Goal: Information Seeking & Learning: Check status

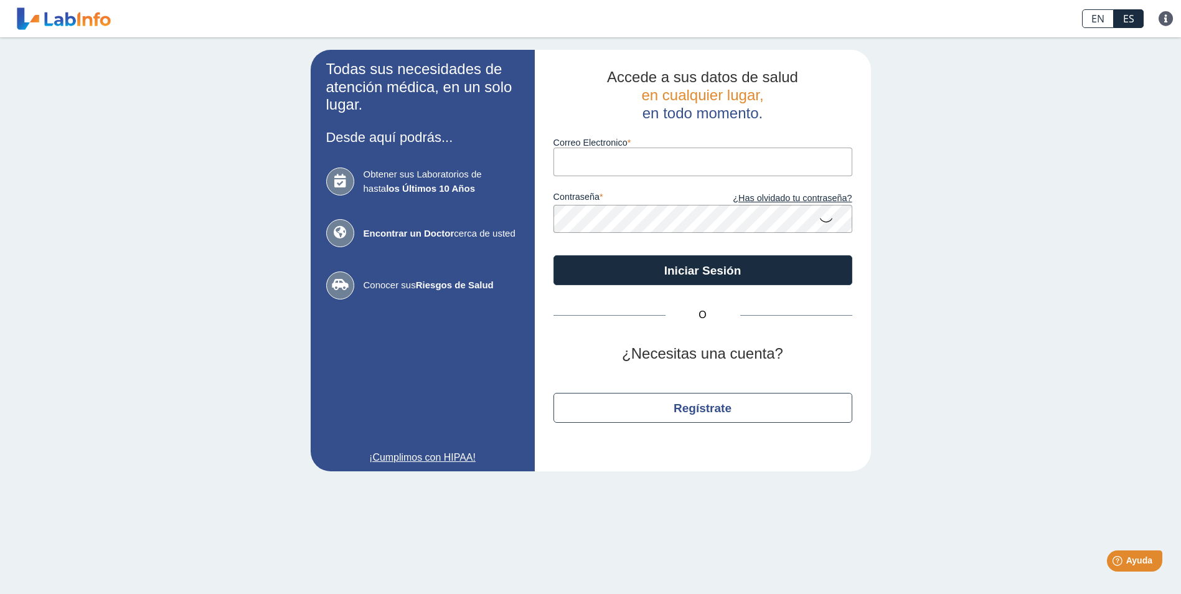
click at [652, 170] on input "Correo Electronico" at bounding box center [702, 162] width 299 height 28
type input "[EMAIL_ADDRESS][DOMAIN_NAME]"
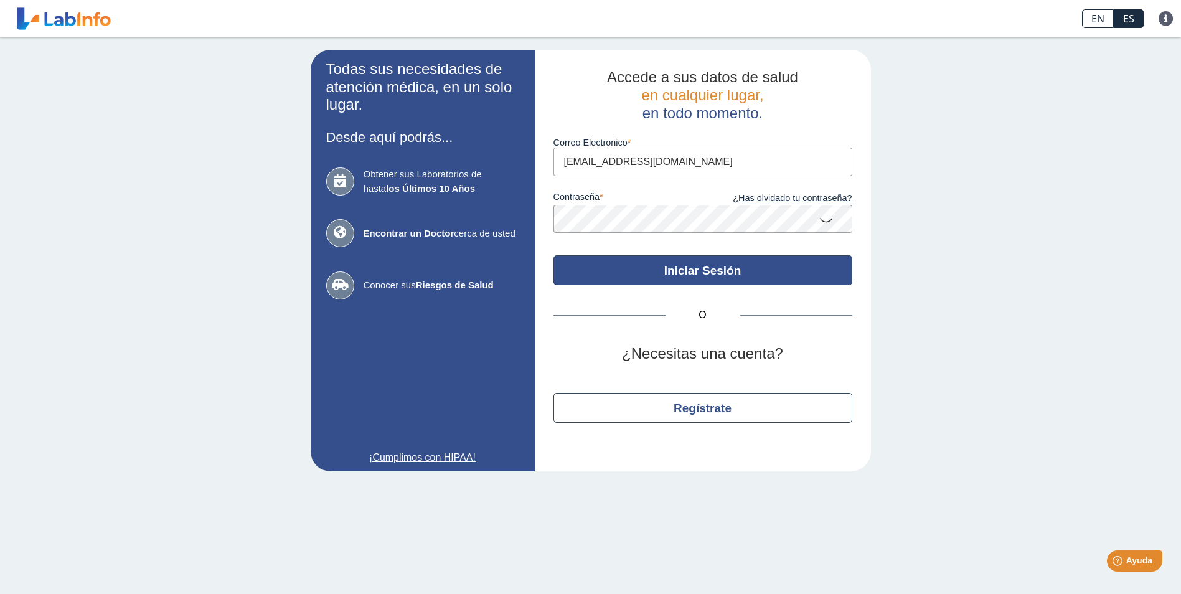
click at [659, 274] on button "Iniciar Sesión" at bounding box center [702, 270] width 299 height 30
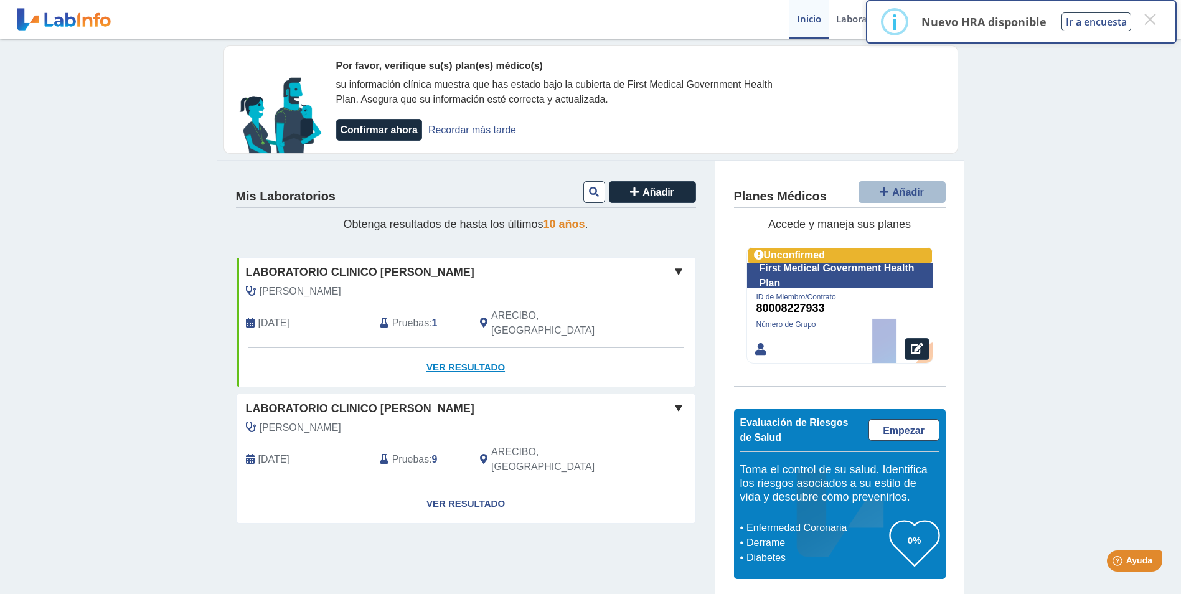
click at [449, 348] on link "Ver Resultado" at bounding box center [466, 367] width 459 height 39
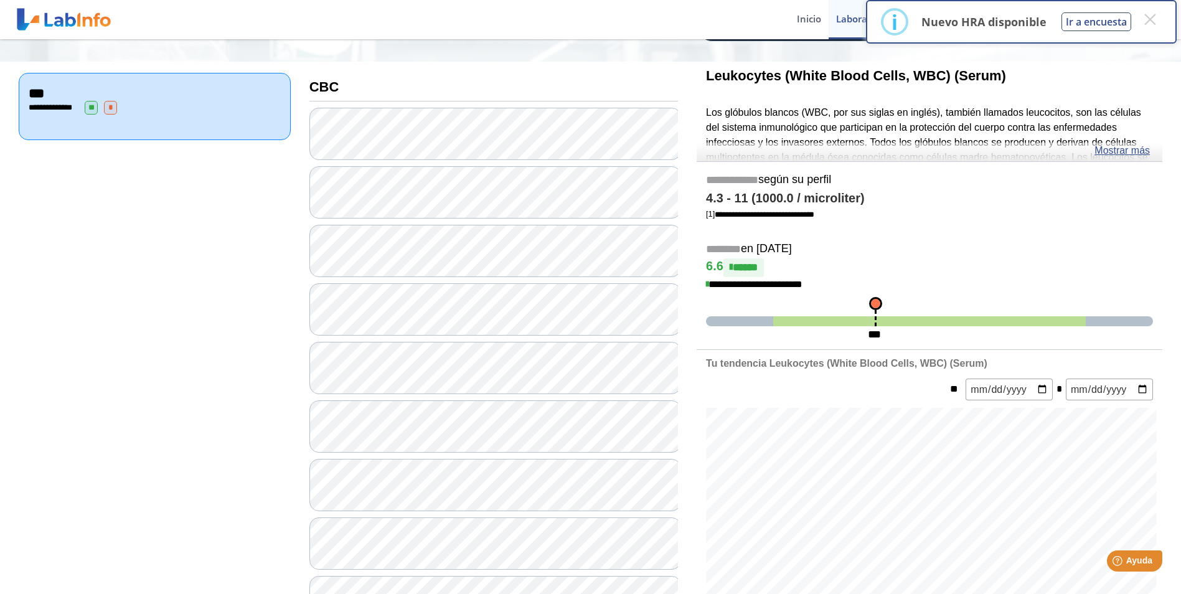
scroll to position [125, 0]
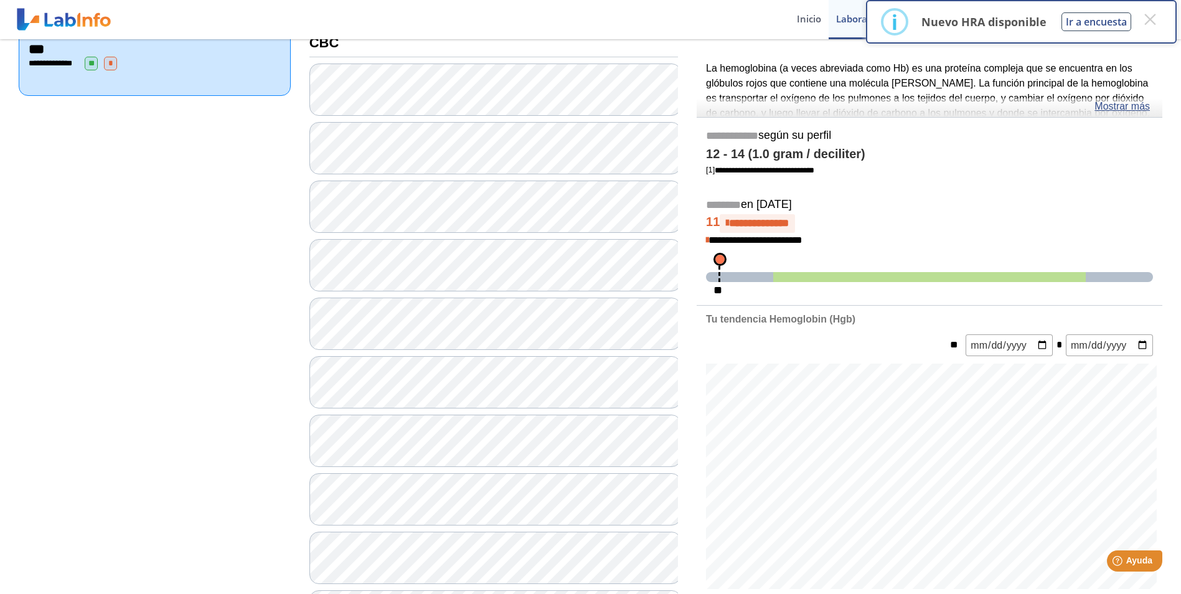
scroll to position [187, 0]
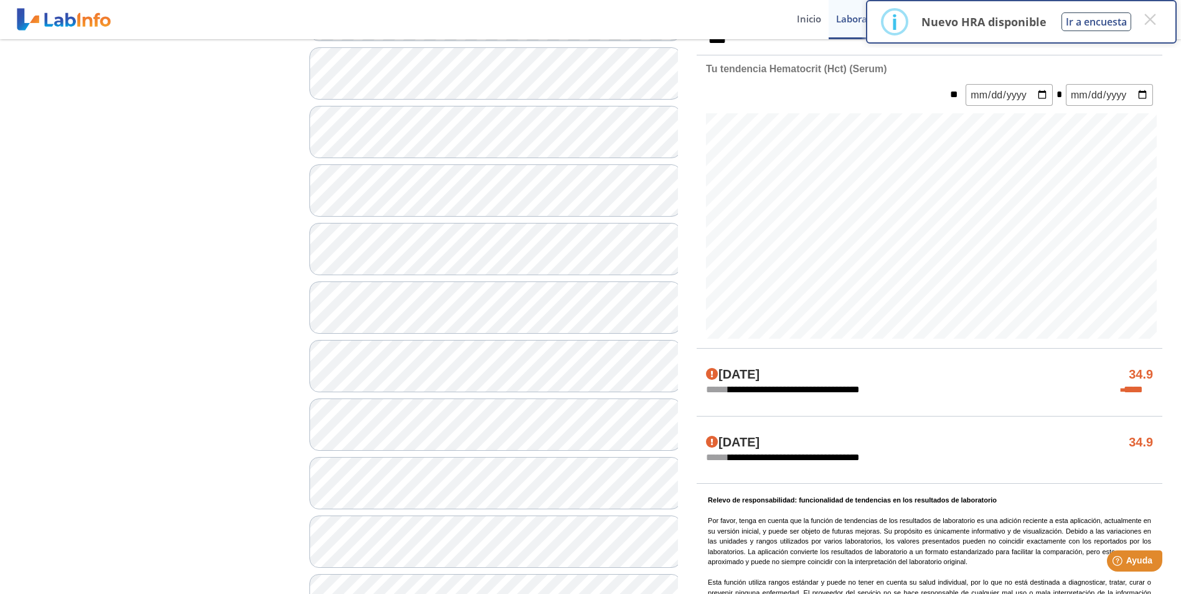
scroll to position [436, 0]
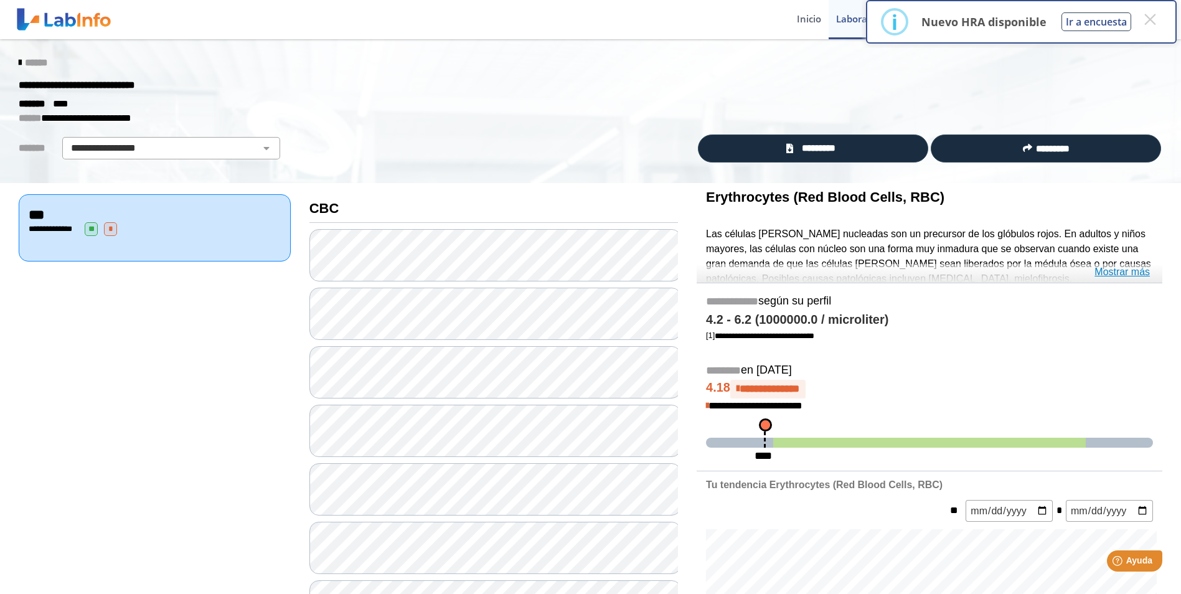
click at [1121, 268] on link "Mostrar más" at bounding box center [1121, 272] width 55 height 15
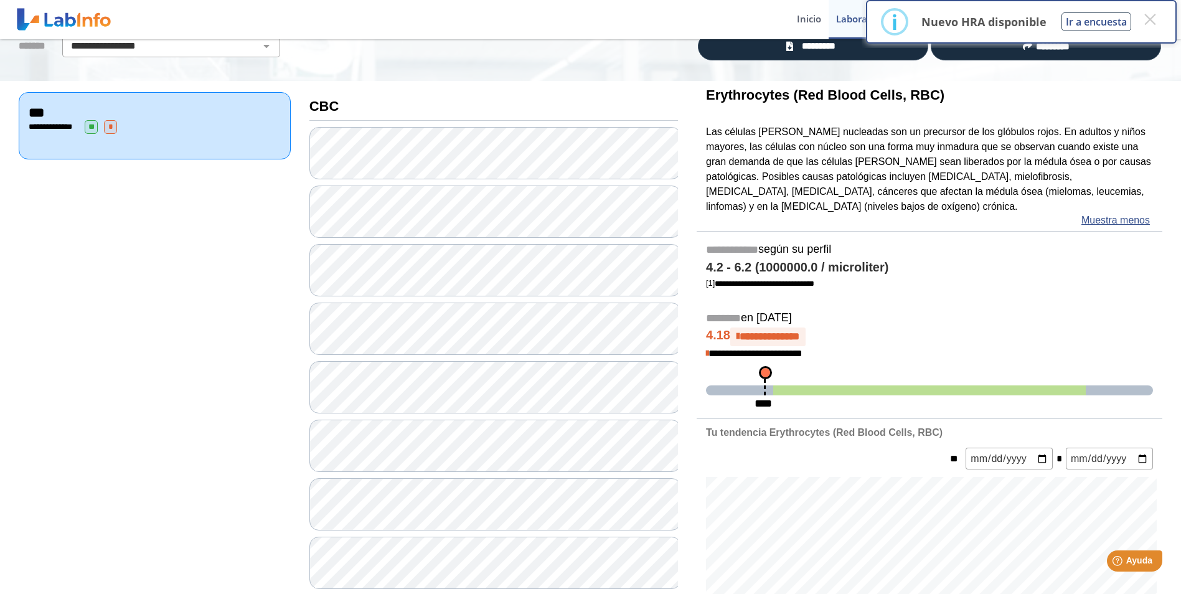
scroll to position [125, 0]
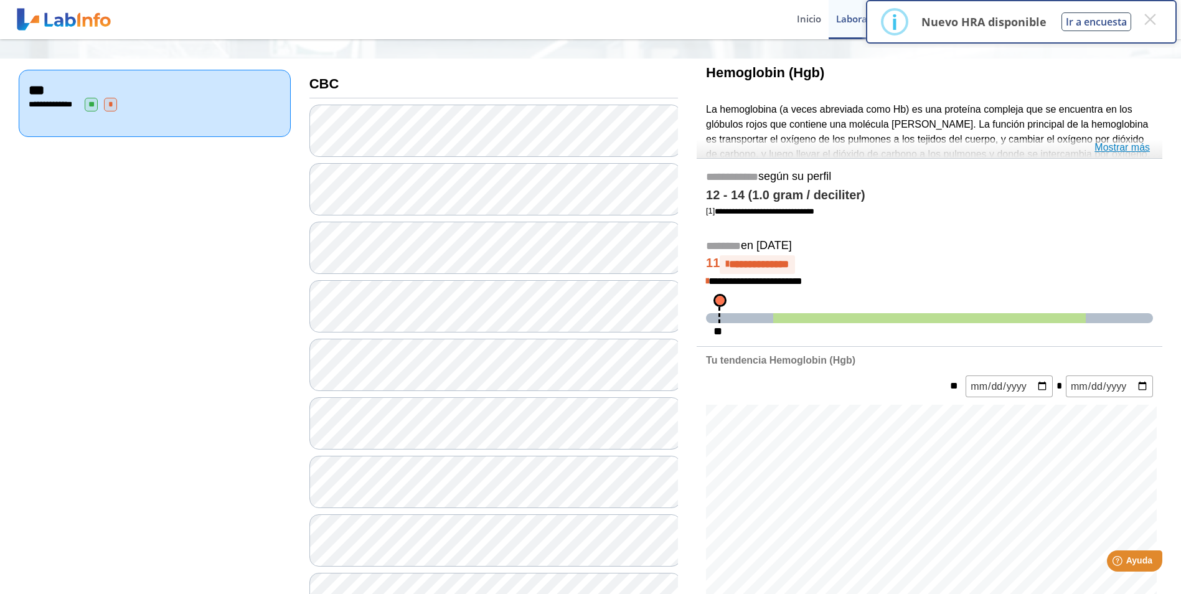
click at [1122, 151] on link "Mostrar más" at bounding box center [1121, 147] width 55 height 15
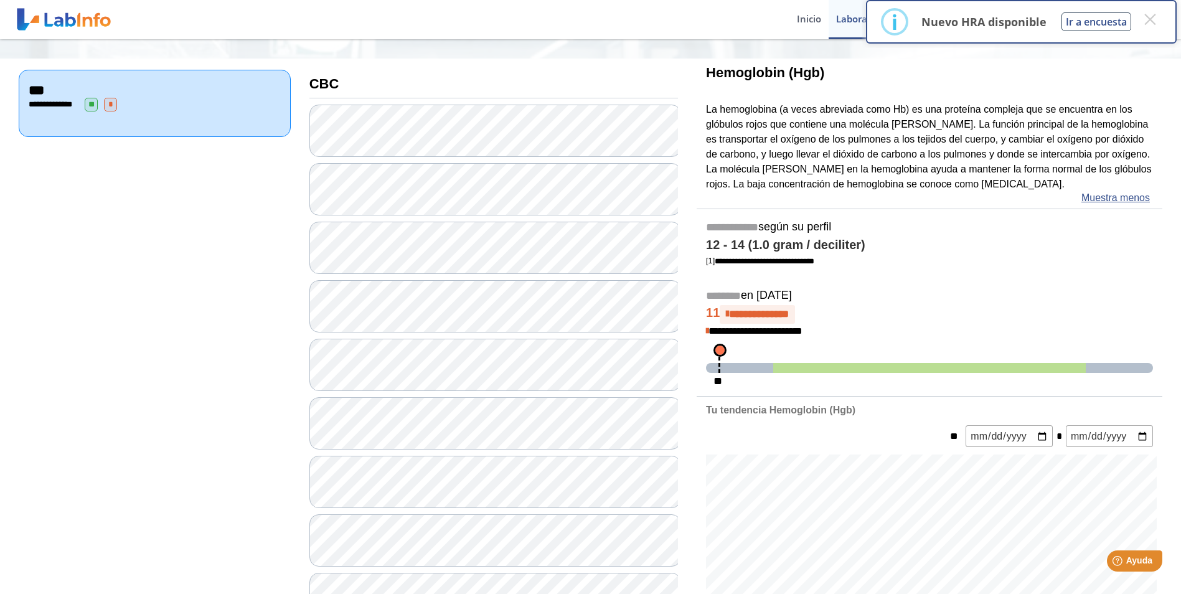
scroll to position [187, 0]
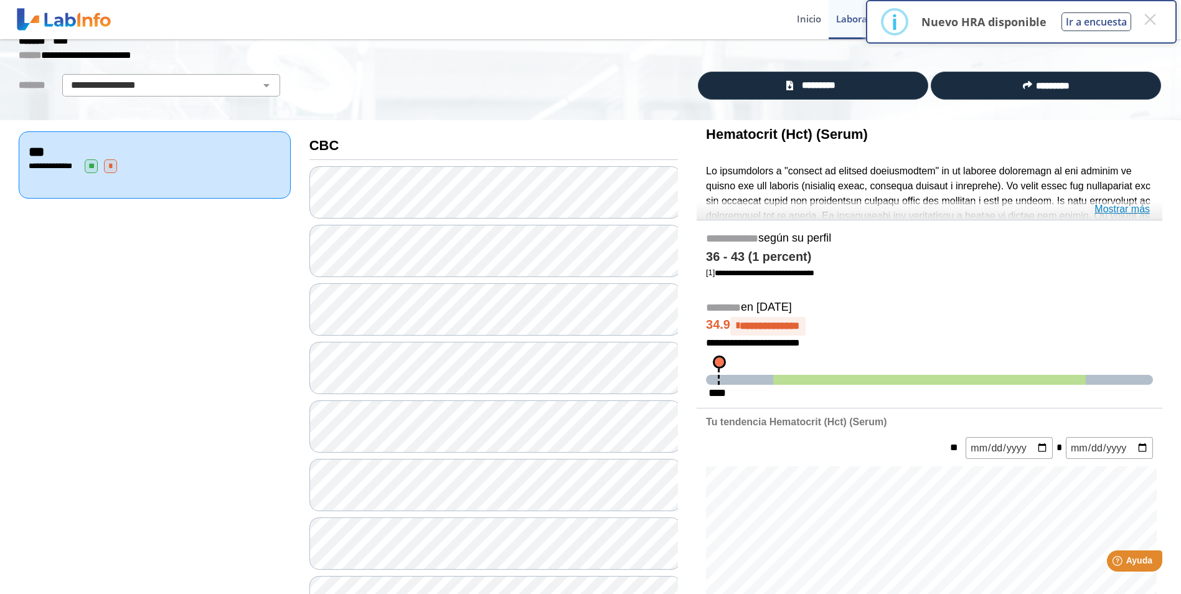
scroll to position [62, 0]
click at [1127, 203] on div "Hematocrit (Hct) (Serum) Mostrar más" at bounding box center [930, 171] width 466 height 100
click at [1124, 210] on link "Mostrar más" at bounding box center [1121, 209] width 55 height 15
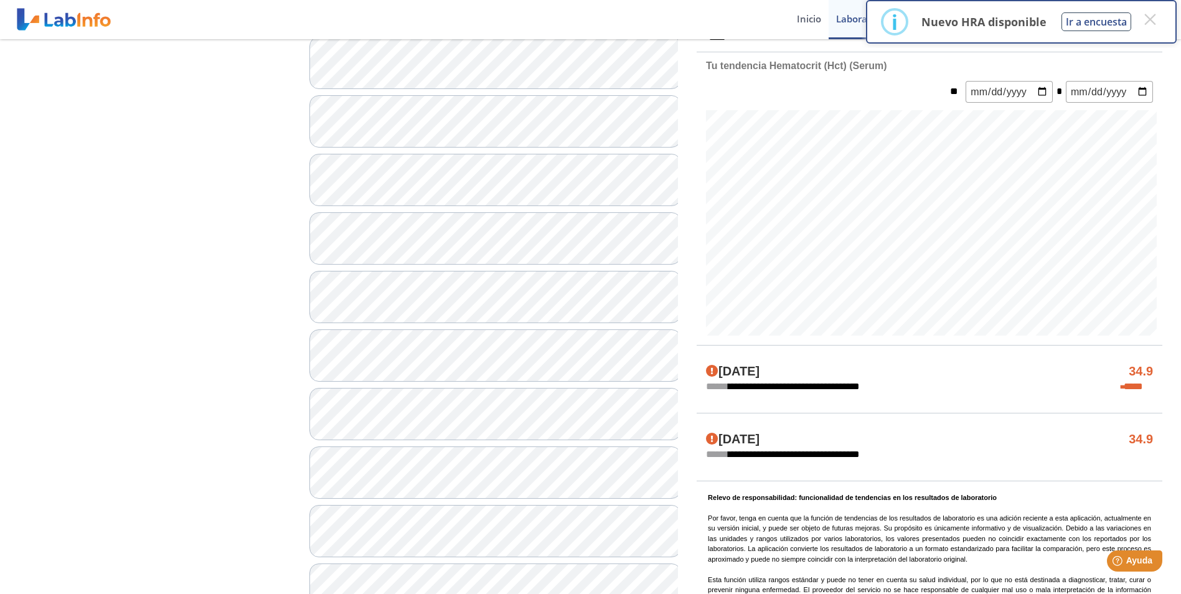
scroll to position [596, 0]
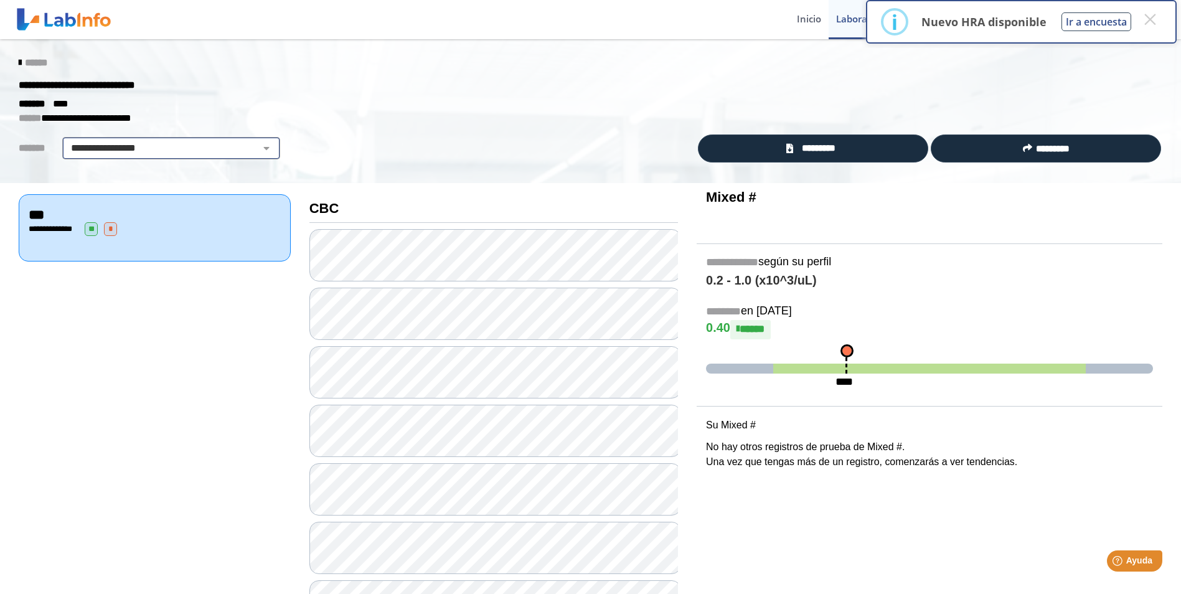
click at [264, 155] on select "**********" at bounding box center [171, 148] width 210 height 15
select select "***"
click at [66, 141] on select "**********" at bounding box center [171, 148] width 210 height 15
click at [96, 229] on span "**" at bounding box center [91, 229] width 13 height 14
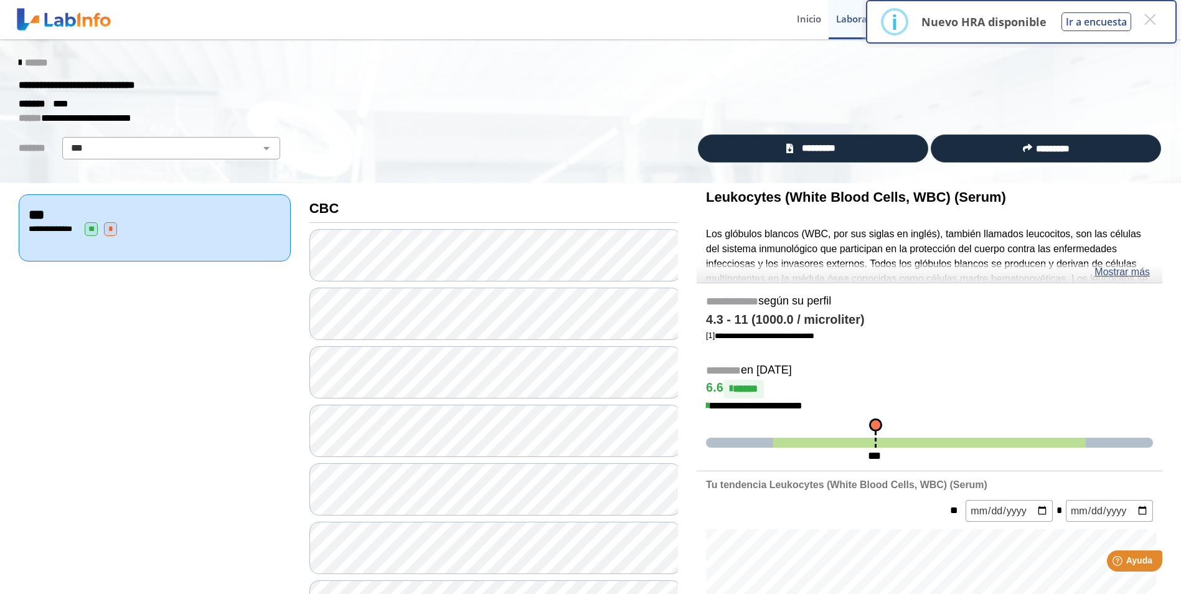
click at [110, 228] on span "*" at bounding box center [110, 229] width 13 height 14
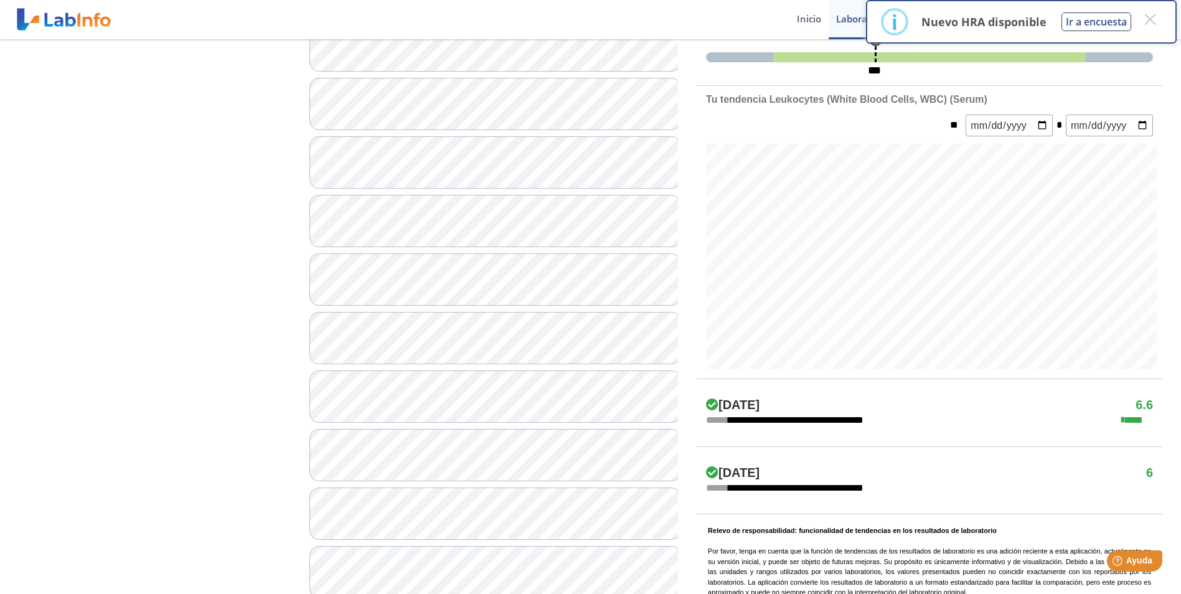
scroll to position [436, 0]
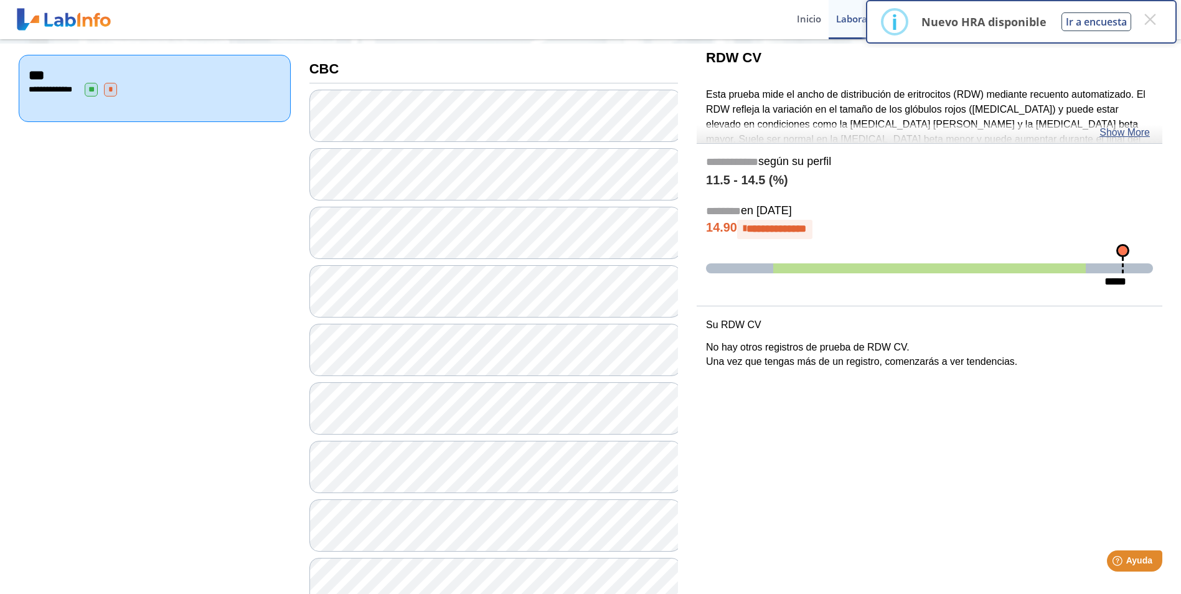
scroll to position [62, 0]
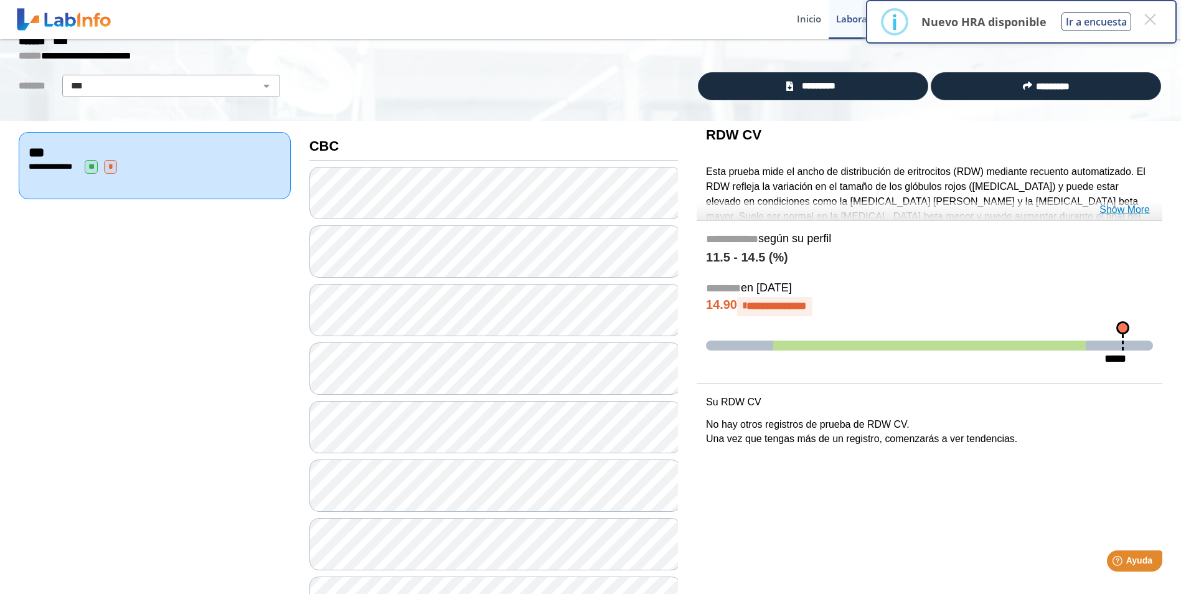
click at [1109, 210] on link "Show More" at bounding box center [1124, 209] width 50 height 15
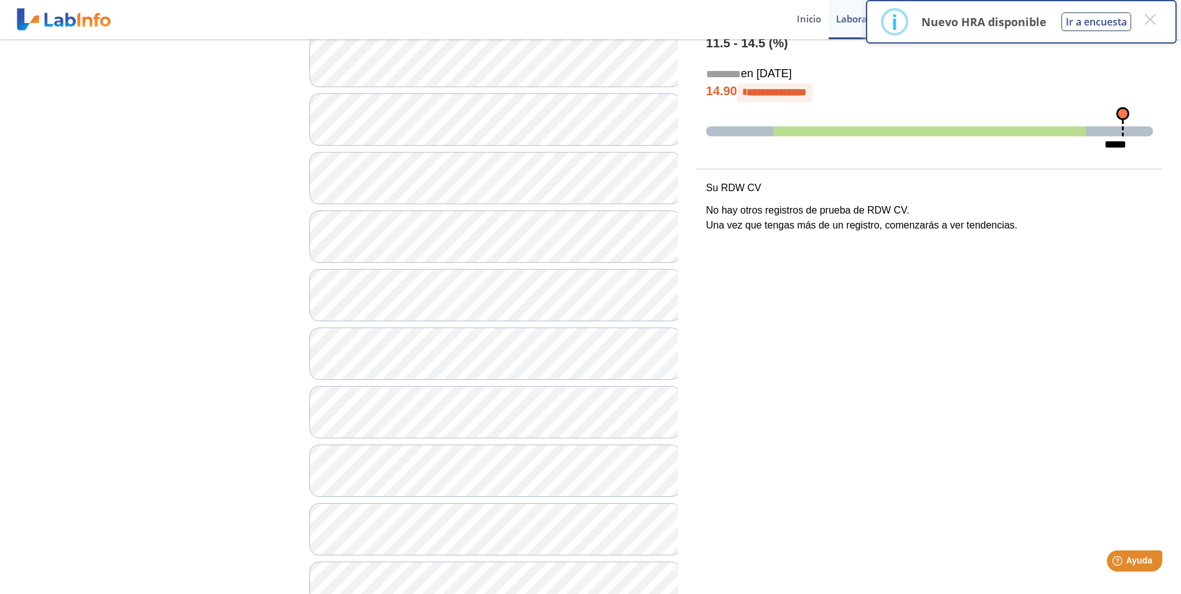
scroll to position [596, 0]
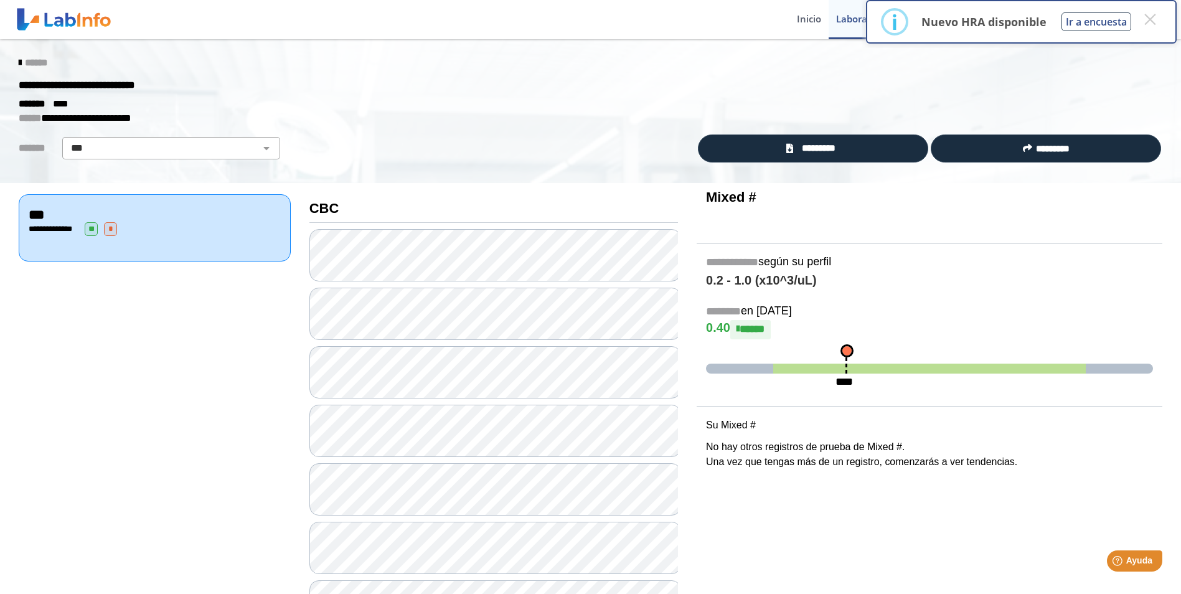
click at [29, 65] on span "******" at bounding box center [36, 62] width 22 height 9
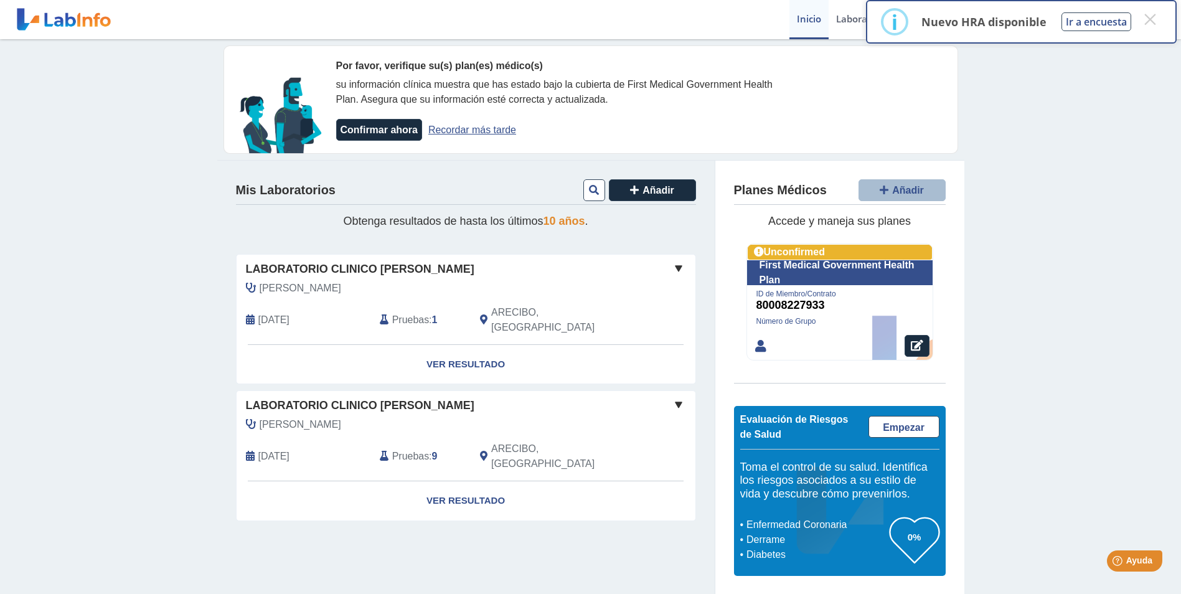
click at [1023, 21] on p "Nuevo HRA disponible" at bounding box center [983, 21] width 125 height 15
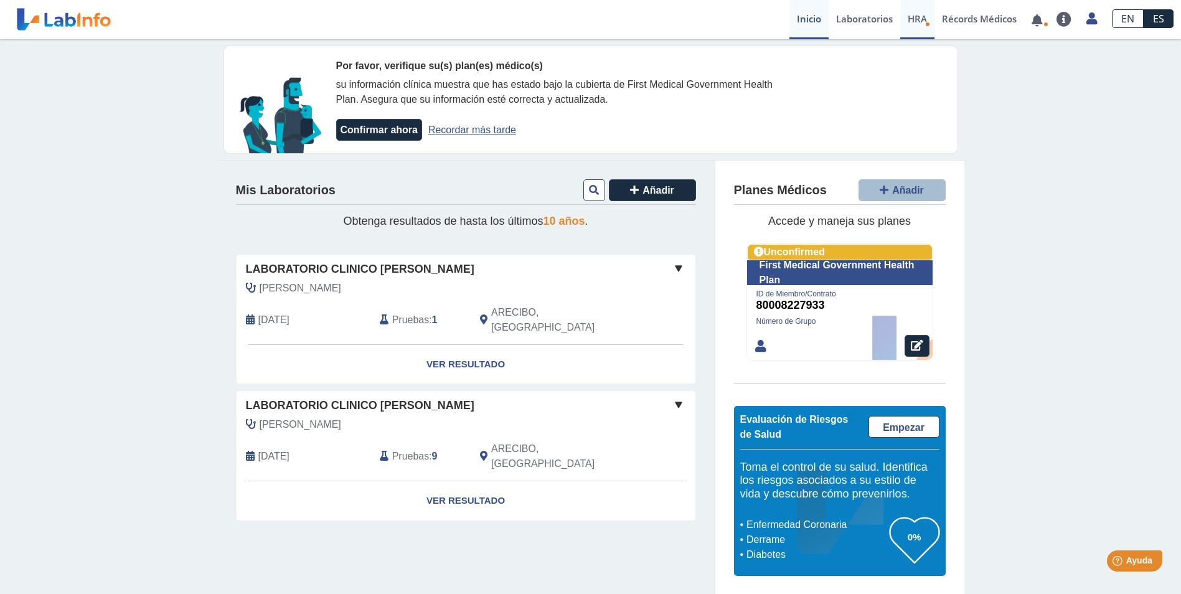
click at [918, 17] on span "HRA" at bounding box center [917, 18] width 19 height 12
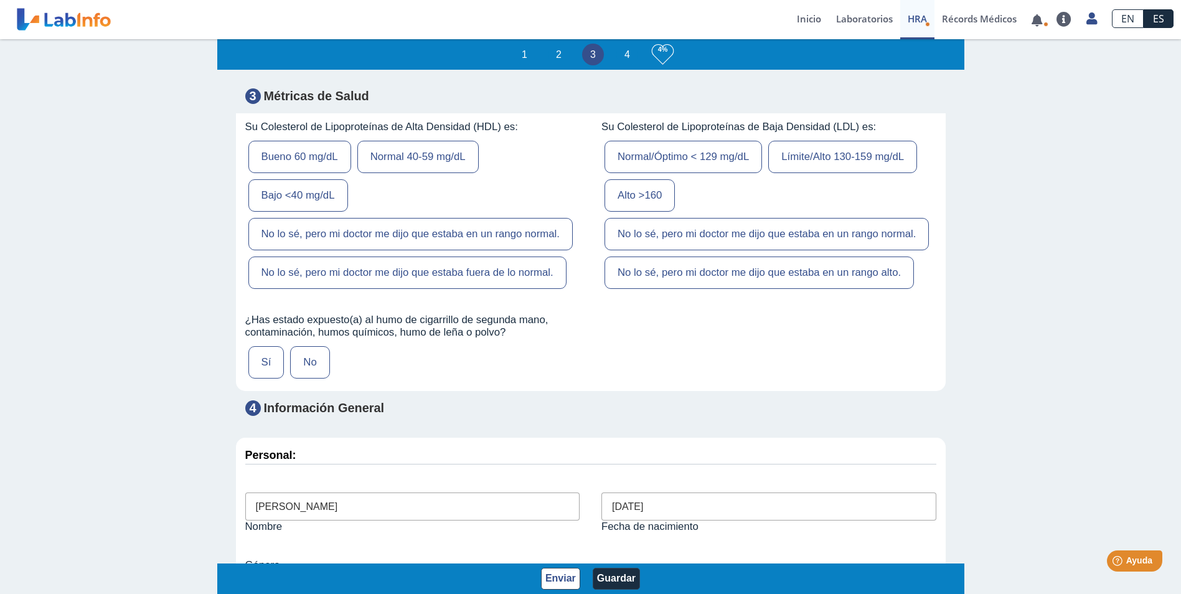
scroll to position [4295, 0]
